Goal: Information Seeking & Learning: Learn about a topic

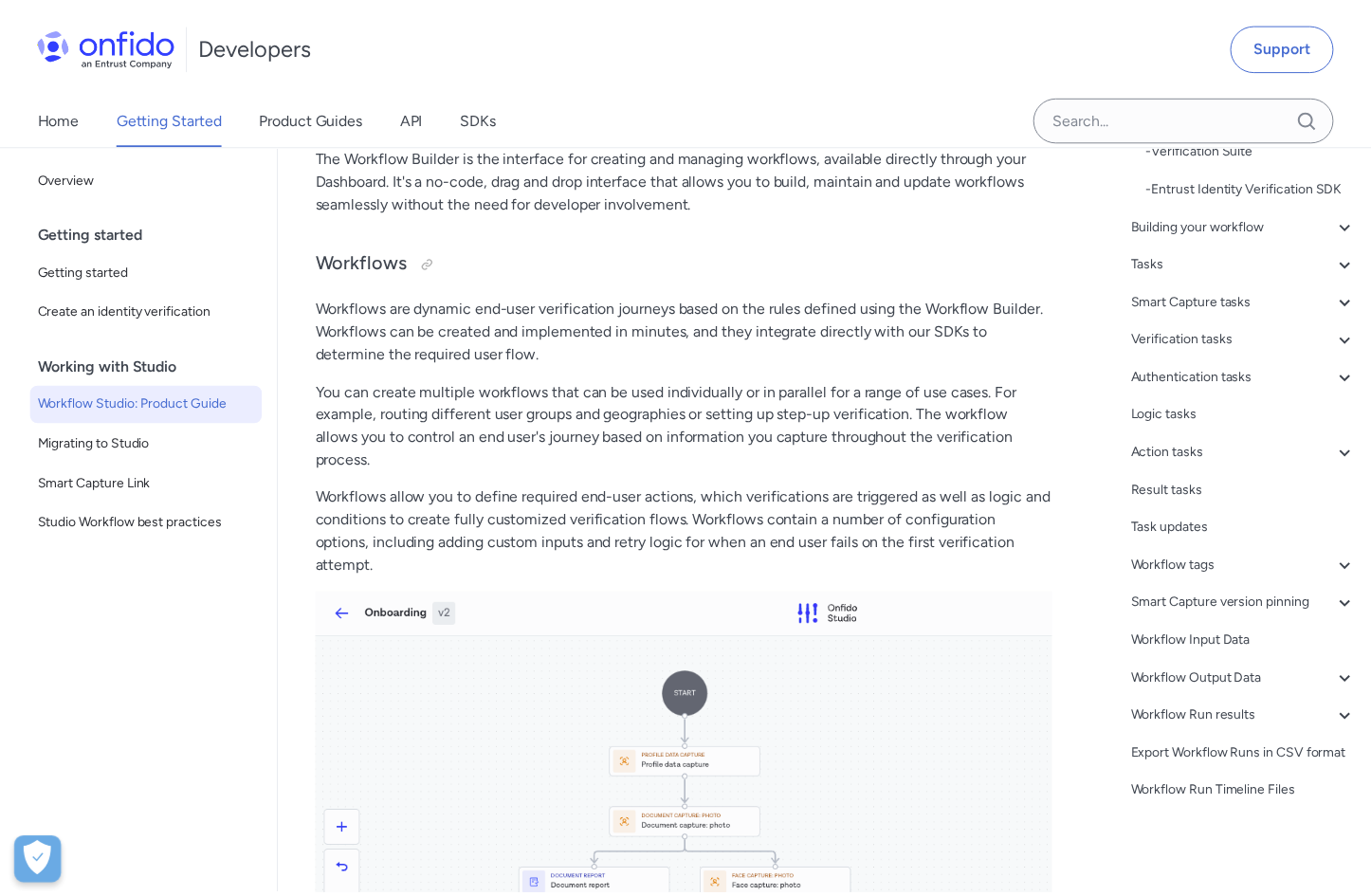
scroll to position [591, 0]
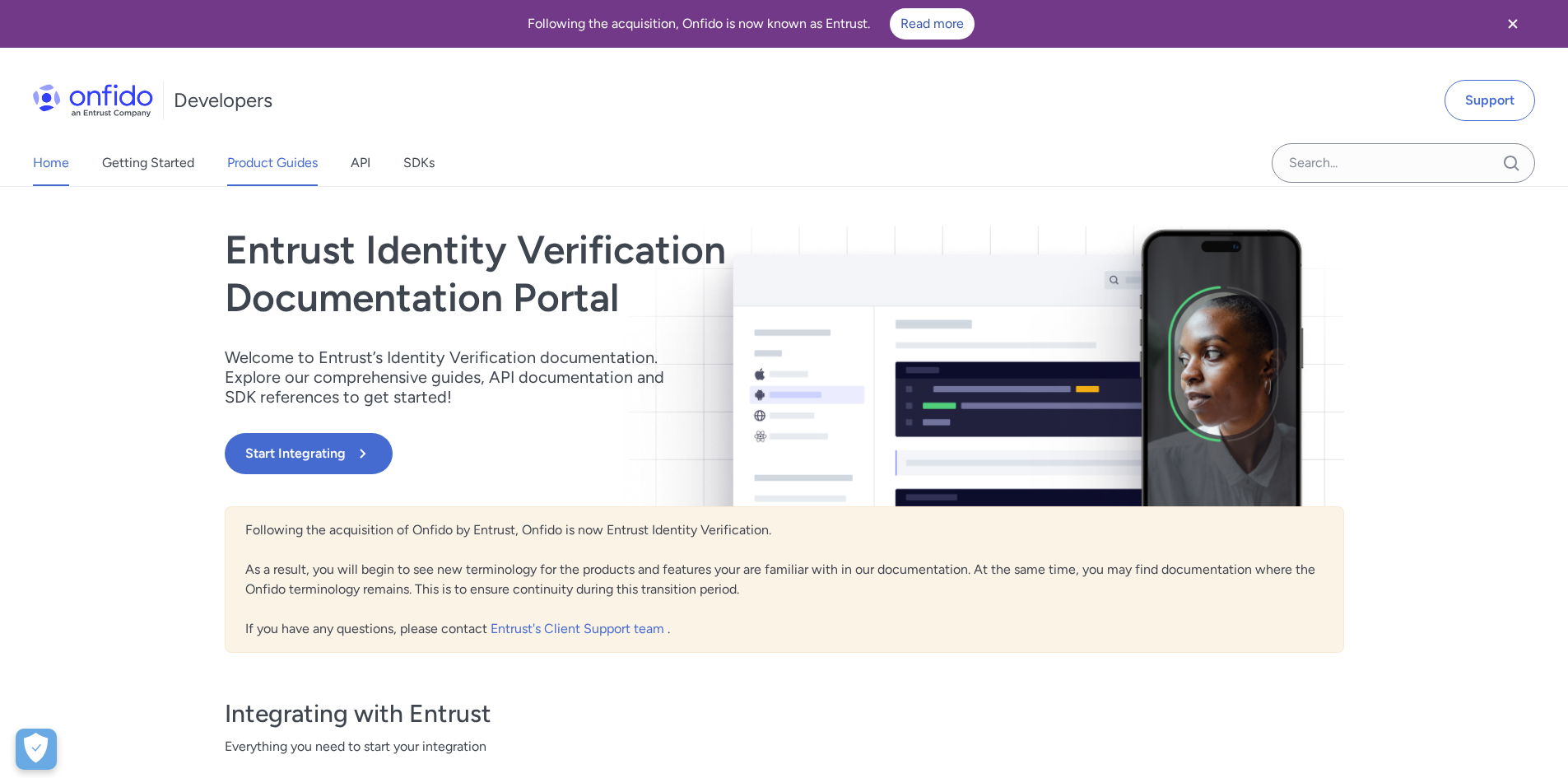
click at [272, 159] on link "Product Guides" at bounding box center [272, 162] width 91 height 46
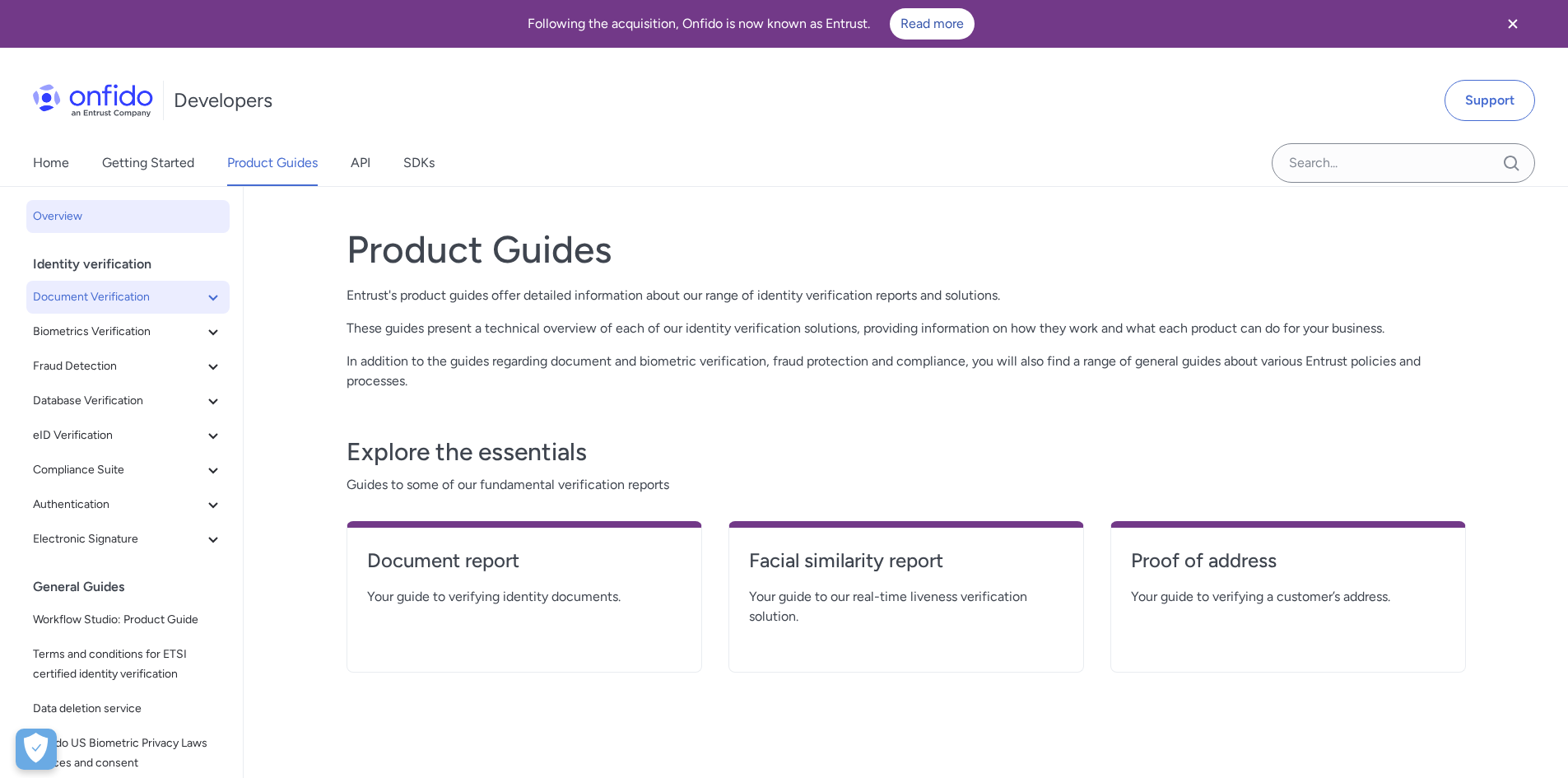
click at [126, 301] on span "Document Verification" at bounding box center [118, 297] width 170 height 20
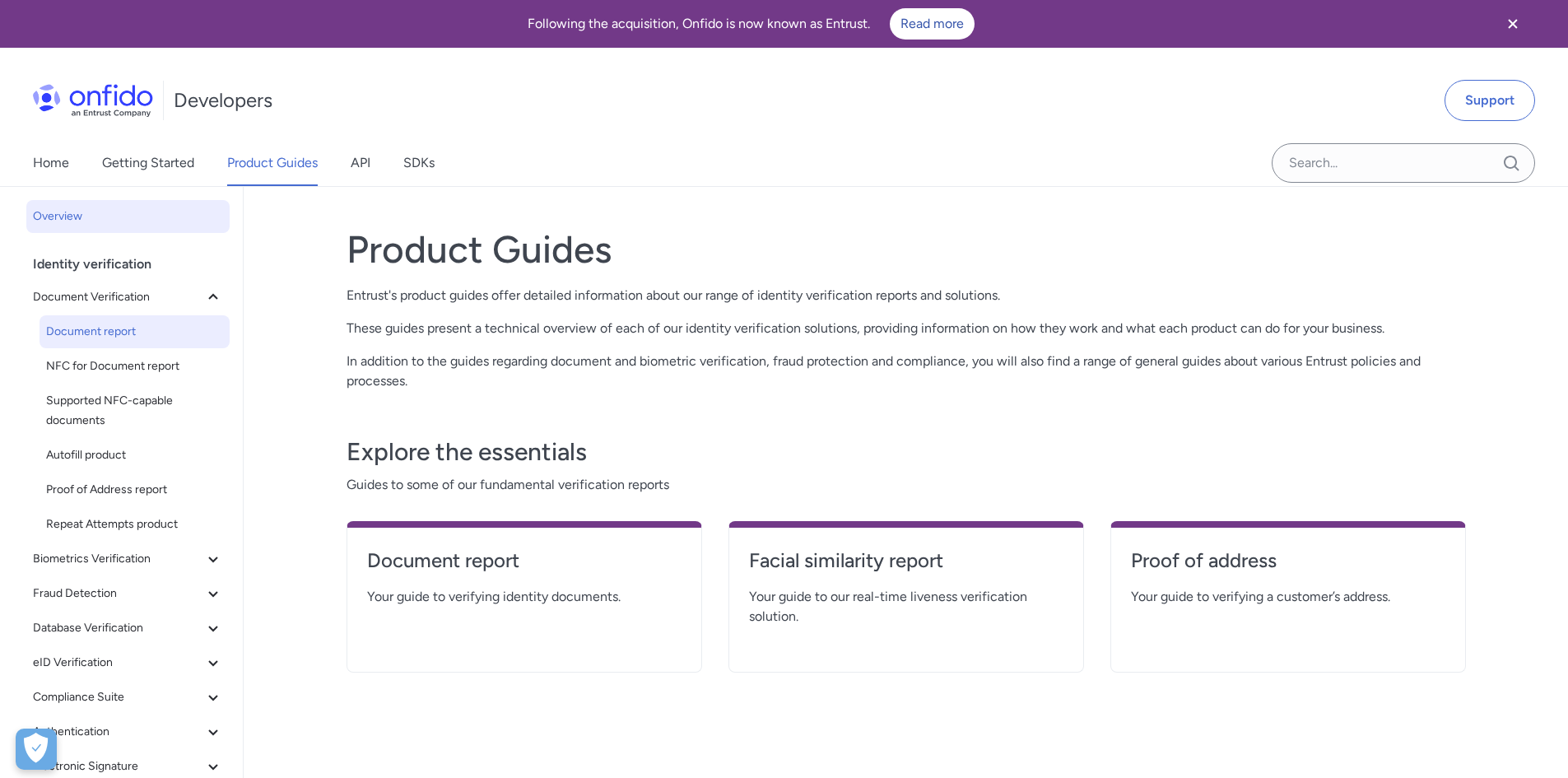
click at [120, 326] on span "Document report" at bounding box center [134, 331] width 177 height 20
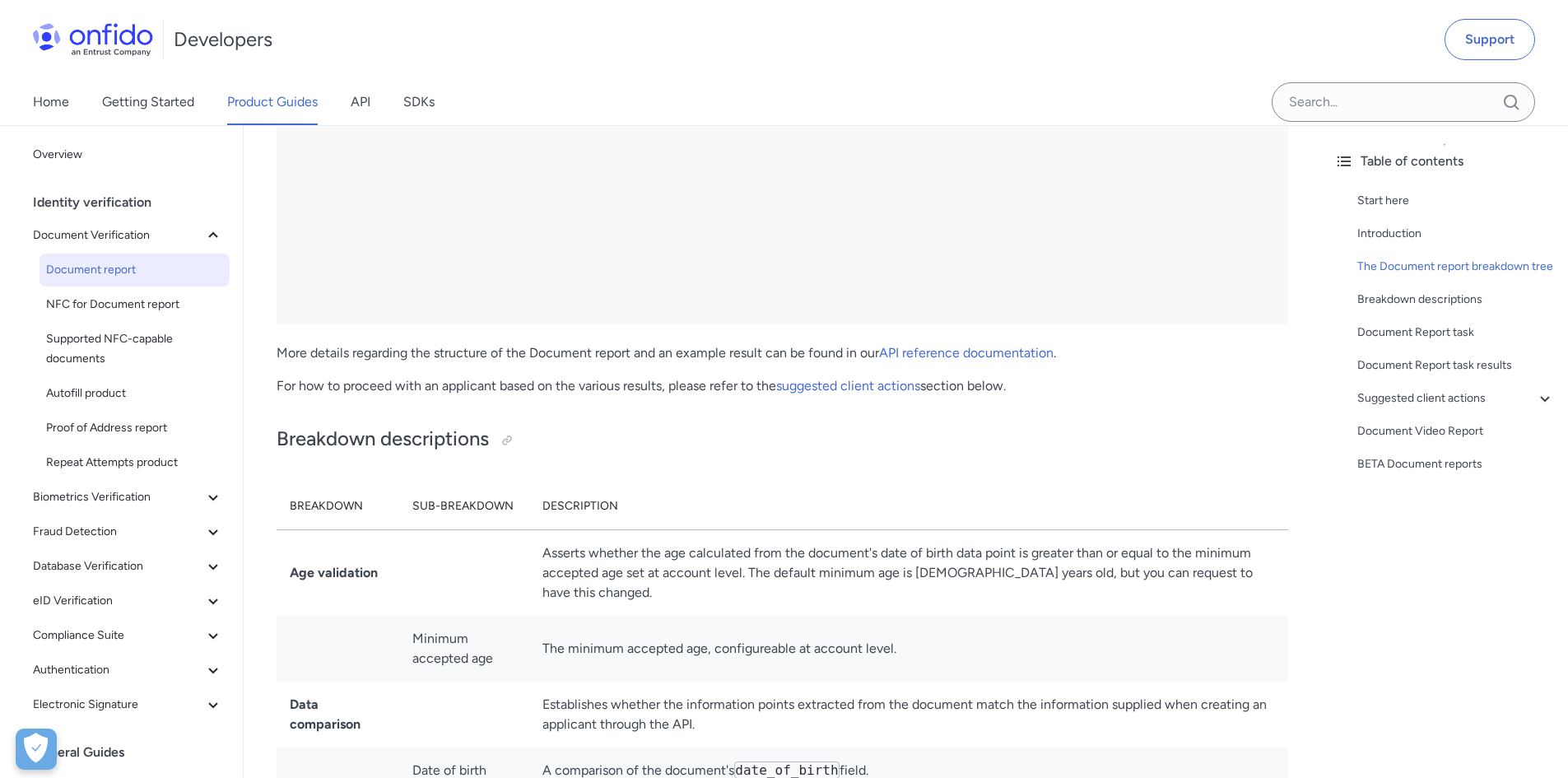
scroll to position [4526, 0]
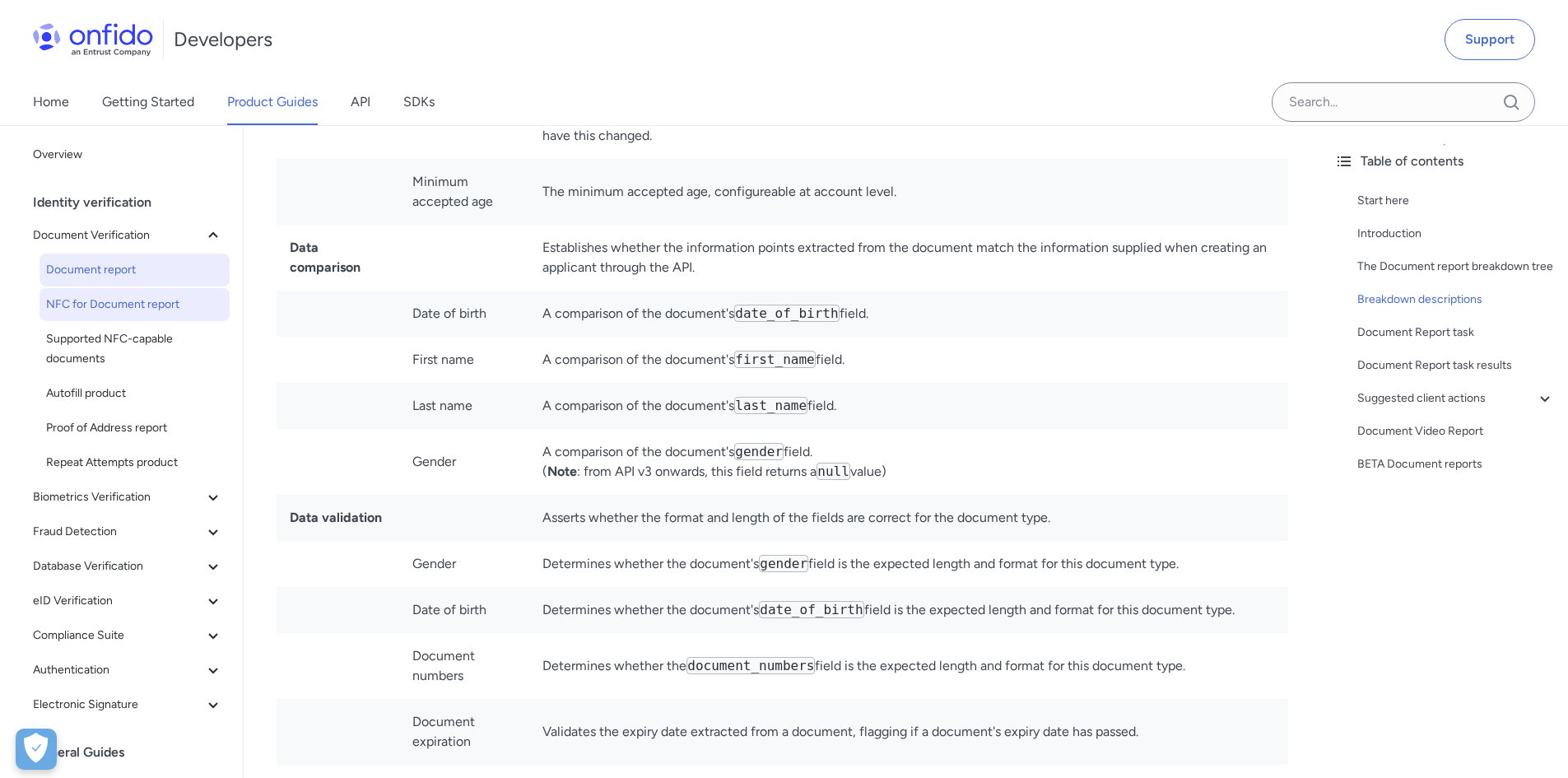
click at [126, 309] on span "NFC for Document report" at bounding box center [134, 305] width 177 height 20
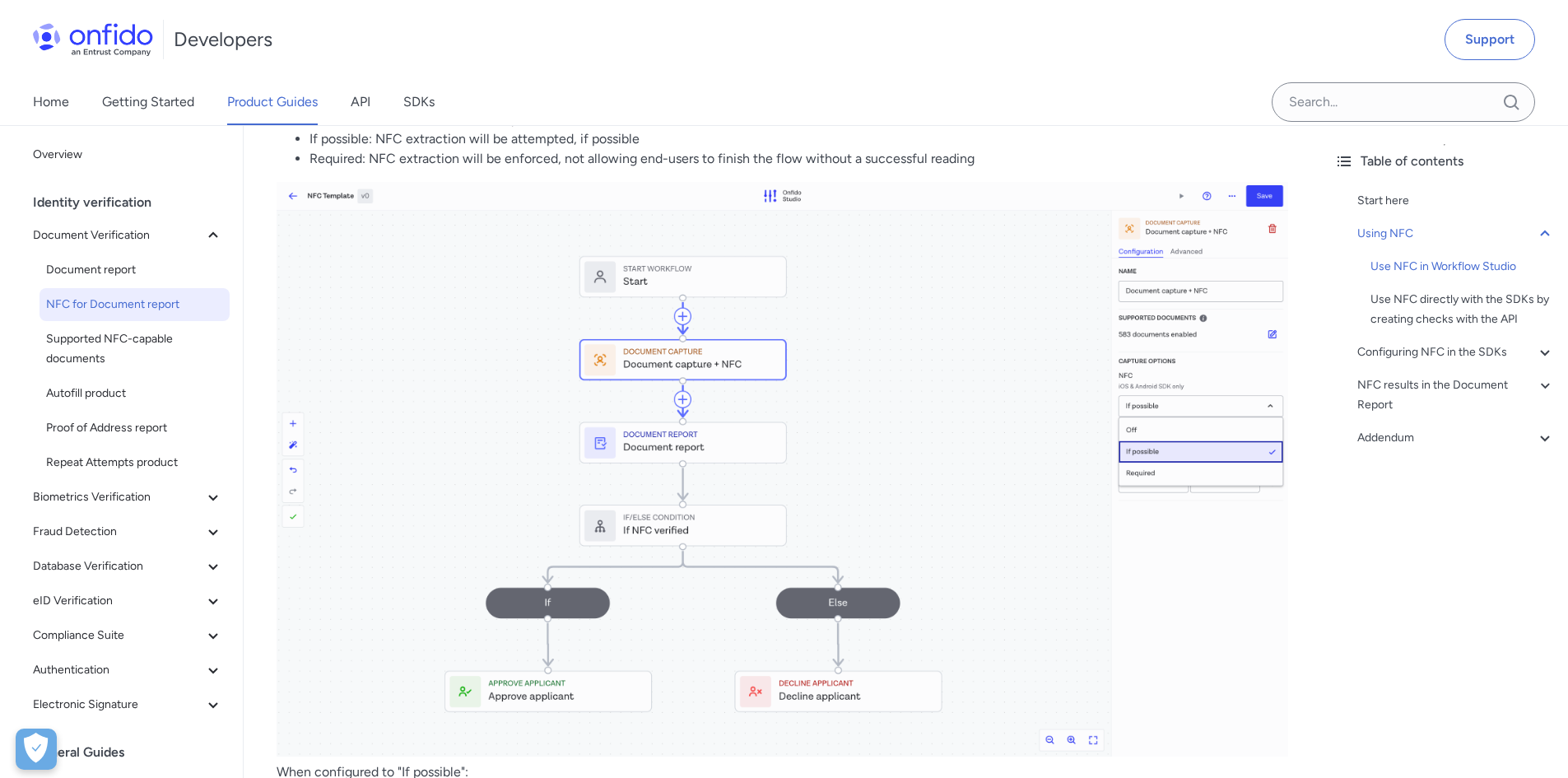
scroll to position [741, 0]
